Goal: Navigation & Orientation: Go to known website

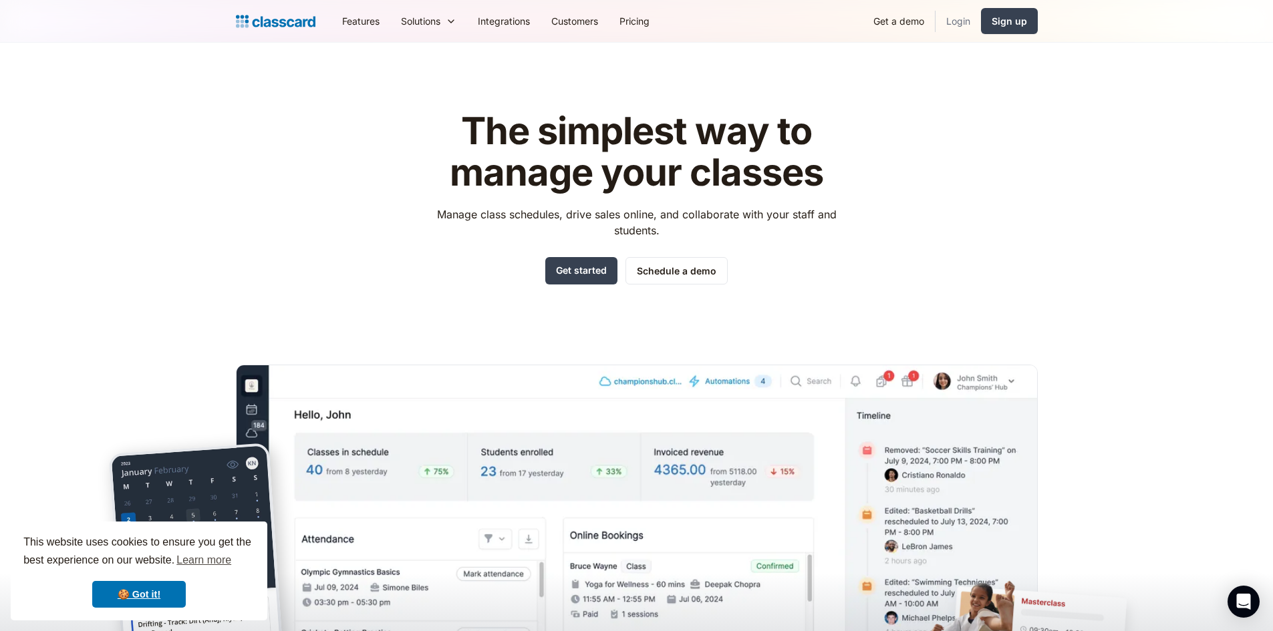
click at [967, 20] on link "Login" at bounding box center [957, 21] width 45 height 30
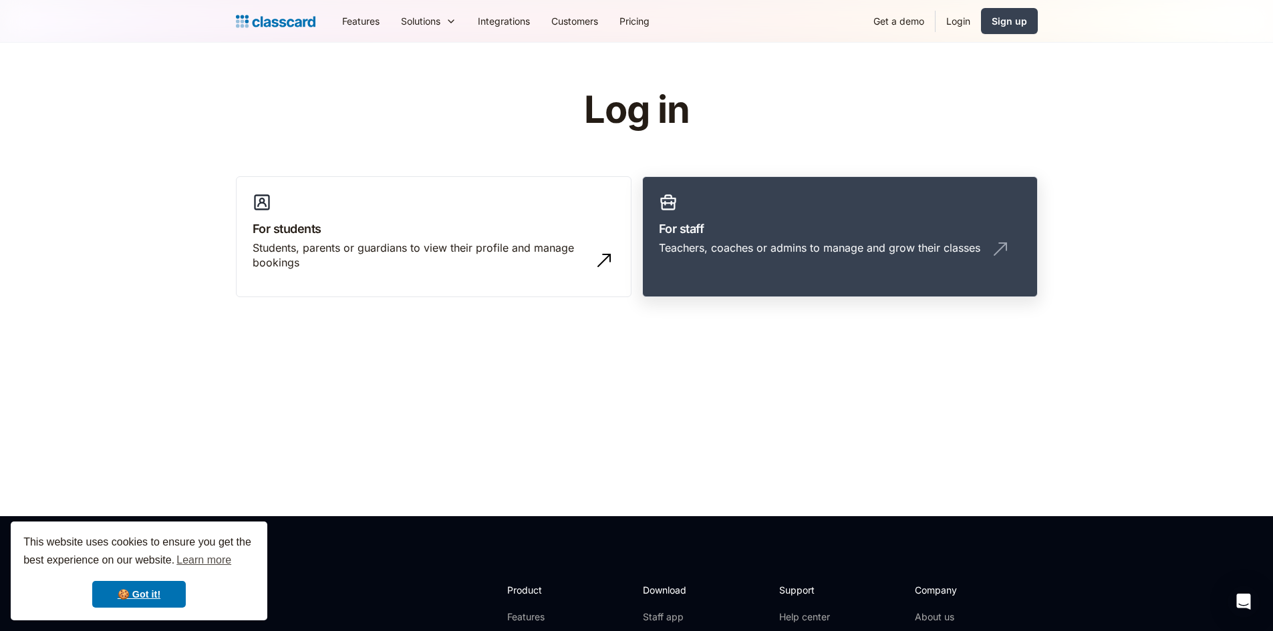
click at [808, 244] on div "Teachers, coaches or admins to manage and grow their classes" at bounding box center [819, 248] width 321 height 15
